Goal: Information Seeking & Learning: Learn about a topic

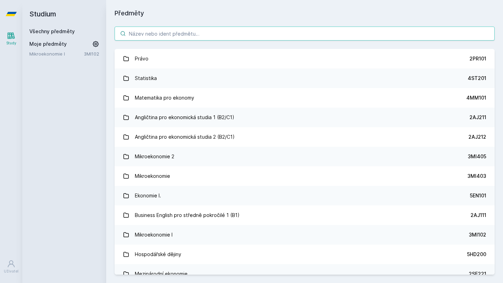
click at [129, 33] on input "search" at bounding box center [305, 34] width 380 height 14
paste input "Právo pro informatiky"
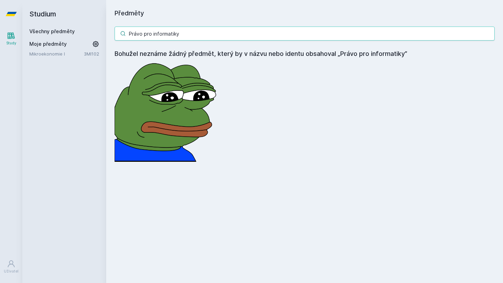
click at [213, 36] on input "Právo pro informatiky" at bounding box center [305, 34] width 380 height 14
type input "Právo pro informatiky"
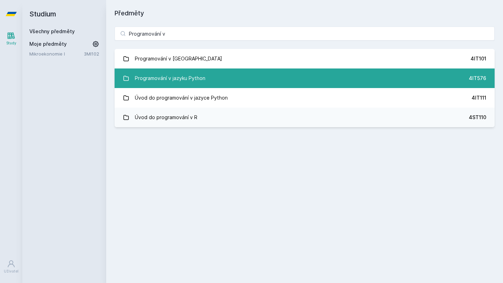
type input "Programování v"
click at [224, 79] on link "Programování v jazyku Python 4IT576" at bounding box center [305, 78] width 380 height 20
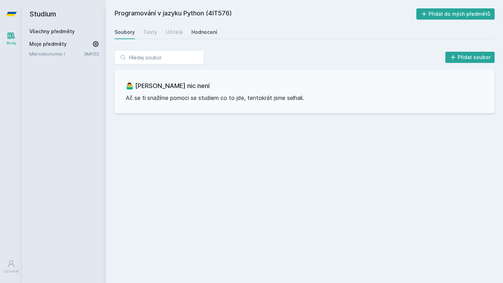
click at [205, 34] on div "Hodnocení" at bounding box center [204, 32] width 26 height 7
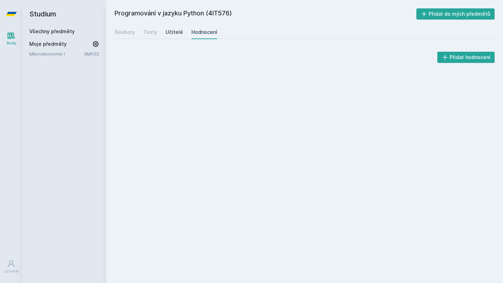
click at [171, 32] on div "Učitelé" at bounding box center [174, 32] width 17 height 7
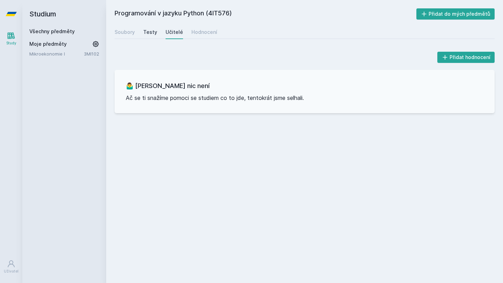
click at [155, 32] on div "Testy" at bounding box center [150, 32] width 14 height 7
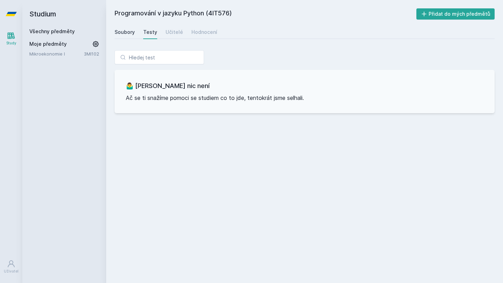
click at [130, 32] on div "Soubory" at bounding box center [125, 32] width 20 height 7
